Goal: Information Seeking & Learning: Learn about a topic

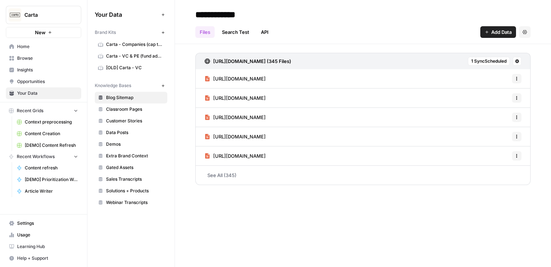
click at [33, 71] on span "Insights" at bounding box center [47, 70] width 61 height 7
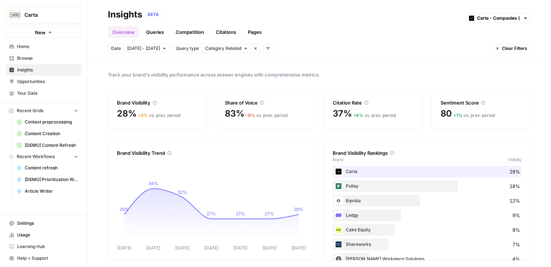
click at [258, 33] on link "Pages" at bounding box center [254, 32] width 23 height 12
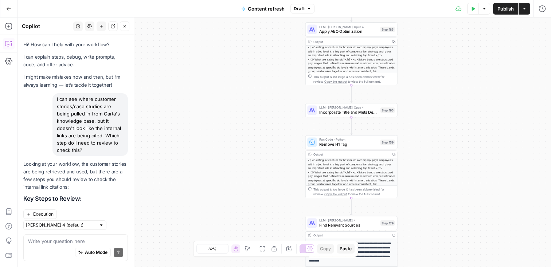
scroll to position [0, 188]
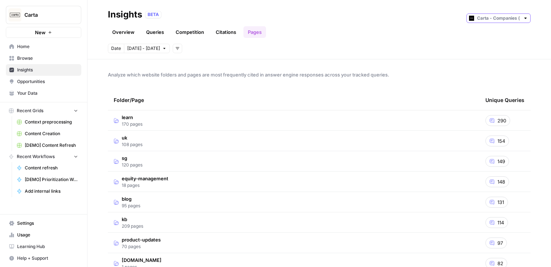
click at [483, 19] on input "text" at bounding box center [498, 18] width 43 height 7
type input "Carta - Companies (cap table)"
click at [450, 21] on div "Overview Queries Competition Citations Pages" at bounding box center [319, 28] width 423 height 17
click at [476, 19] on div "Carta - Companies (cap table)" at bounding box center [499, 17] width 64 height 9
click at [484, 43] on span "Carta - VC & PE (fund admin)" at bounding box center [501, 44] width 41 height 7
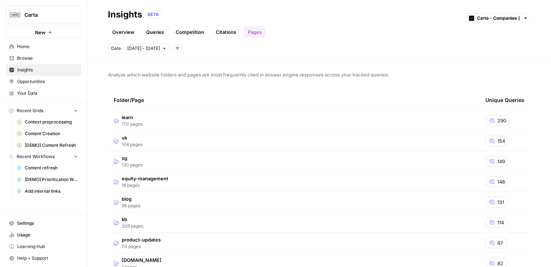
type input "Carta - VC & PE (fund admin)"
click at [486, 22] on input "text" at bounding box center [498, 18] width 43 height 7
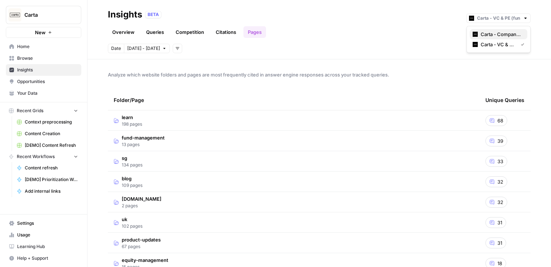
click at [486, 32] on span "Carta - Companies (cap table)" at bounding box center [501, 34] width 41 height 7
type input "Carta - Companies (cap table)"
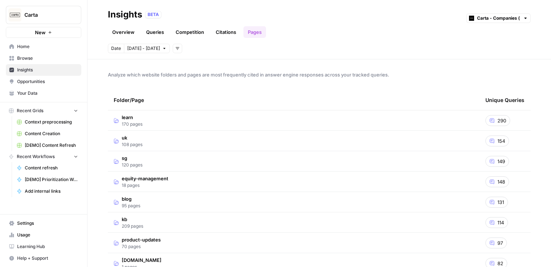
click at [423, 28] on div "Overview Queries Competition Citations Pages" at bounding box center [319, 28] width 423 height 17
click at [130, 31] on link "Overview" at bounding box center [123, 32] width 31 height 12
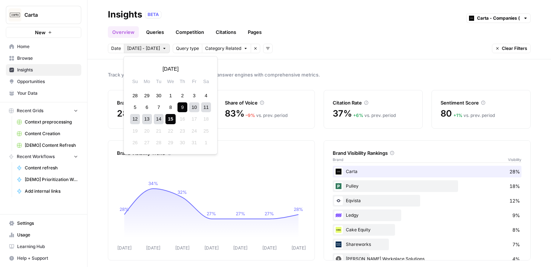
click at [136, 49] on span "[DATE] - [DATE]" at bounding box center [143, 48] width 33 height 7
click at [134, 70] on icon "button" at bounding box center [136, 68] width 5 height 5
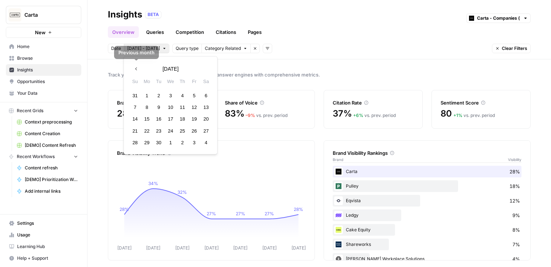
click at [134, 70] on icon "button" at bounding box center [136, 68] width 5 height 5
click at [137, 141] on div "24" at bounding box center [135, 143] width 10 height 10
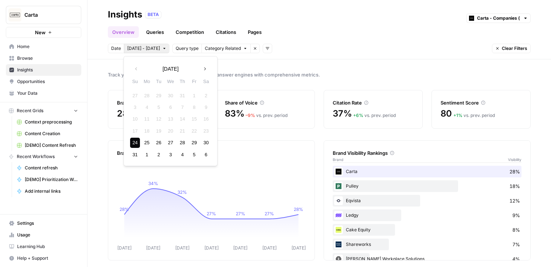
click at [208, 66] on button "Next month" at bounding box center [204, 68] width 13 height 13
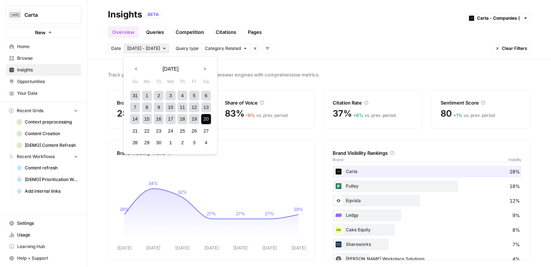
click at [206, 120] on div "20" at bounding box center [206, 119] width 10 height 10
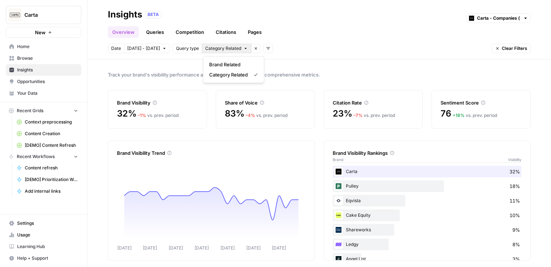
click at [243, 47] on button "Category Related" at bounding box center [226, 48] width 49 height 9
click at [243, 63] on span "Brand Related" at bounding box center [232, 64] width 46 height 7
click at [230, 47] on button "All Queries" at bounding box center [219, 48] width 35 height 9
click at [301, 35] on div "Overview Queries Competition Citations Pages" at bounding box center [319, 28] width 423 height 17
click at [211, 48] on span "All Queries" at bounding box center [216, 48] width 22 height 7
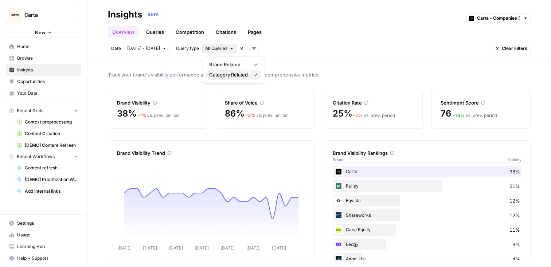
click at [222, 73] on span "Category Related" at bounding box center [228, 74] width 39 height 7
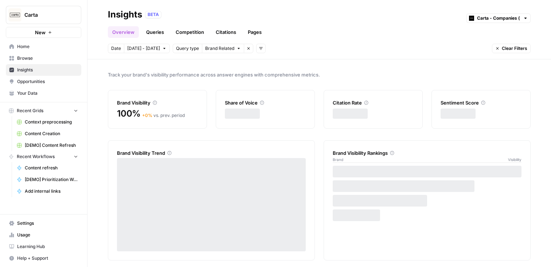
click at [303, 33] on div "Overview Queries Competition Citations Pages" at bounding box center [319, 28] width 423 height 17
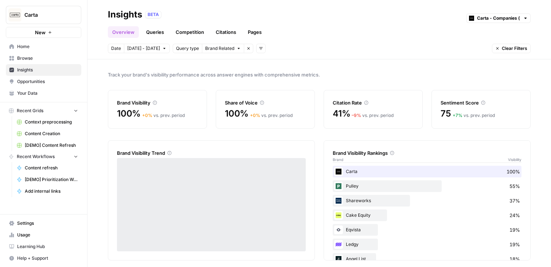
click at [221, 47] on span "Brand Related" at bounding box center [219, 48] width 29 height 7
click at [226, 74] on span "Category Related" at bounding box center [228, 74] width 39 height 7
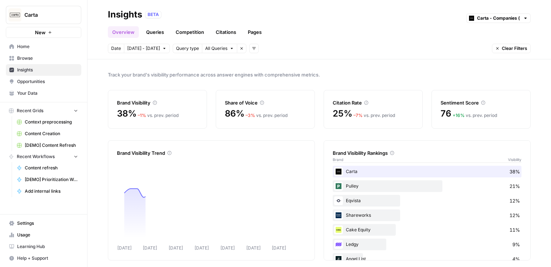
click at [325, 43] on header "Insights BETA Carta - Companies (cap table) Overview Queries Competition Citati…" at bounding box center [319, 29] width 464 height 59
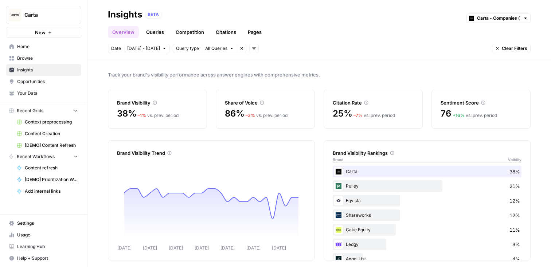
scroll to position [5, 0]
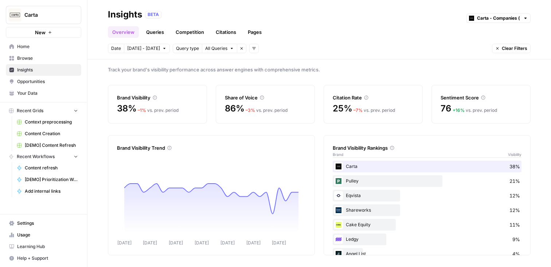
click at [360, 111] on span "– 7 %" at bounding box center [358, 110] width 9 height 5
click at [366, 98] on icon at bounding box center [366, 98] width 4 height 4
click at [152, 31] on link "Queries" at bounding box center [155, 32] width 27 height 12
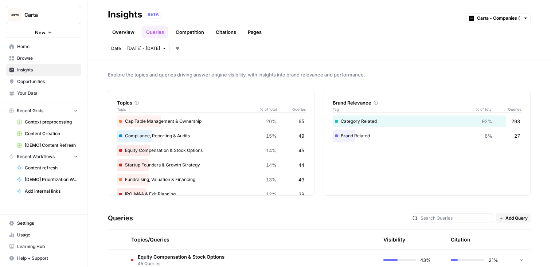
click at [128, 33] on link "Overview" at bounding box center [123, 32] width 31 height 12
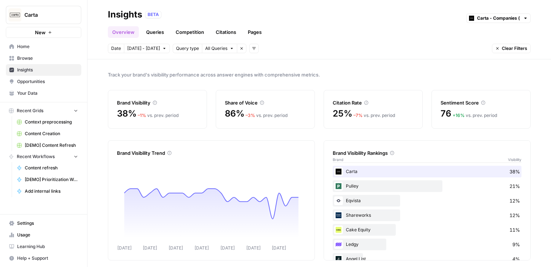
click at [457, 114] on span "+ 16 %" at bounding box center [459, 115] width 12 height 5
click at [227, 48] on span "All Queries" at bounding box center [216, 48] width 22 height 7
click at [218, 51] on span "All Queries" at bounding box center [216, 48] width 22 height 7
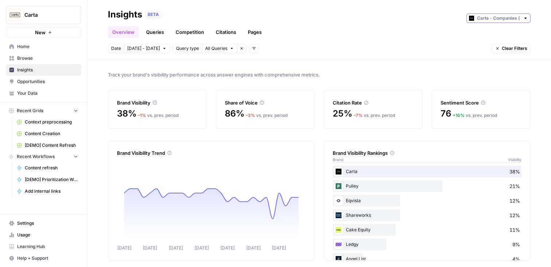
click at [489, 20] on input "text" at bounding box center [498, 18] width 43 height 7
click at [490, 43] on span "Carta - VC & PE (fund admin)" at bounding box center [501, 44] width 41 height 7
type input "Carta - VC & PE (fund admin)"
